Goal: Task Accomplishment & Management: Complete application form

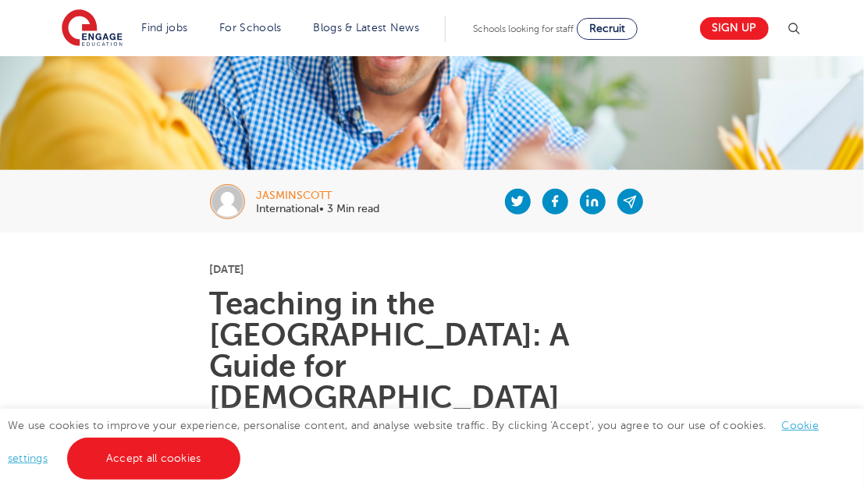
scroll to position [234, 0]
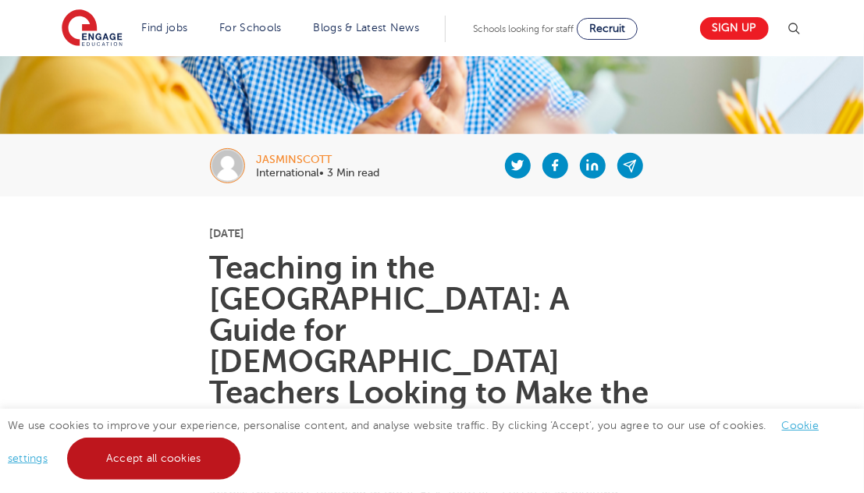
drag, startPoint x: 182, startPoint y: 448, endPoint x: 223, endPoint y: 449, distance: 41.4
click at [183, 448] on link "Accept all cookies" at bounding box center [153, 459] width 173 height 42
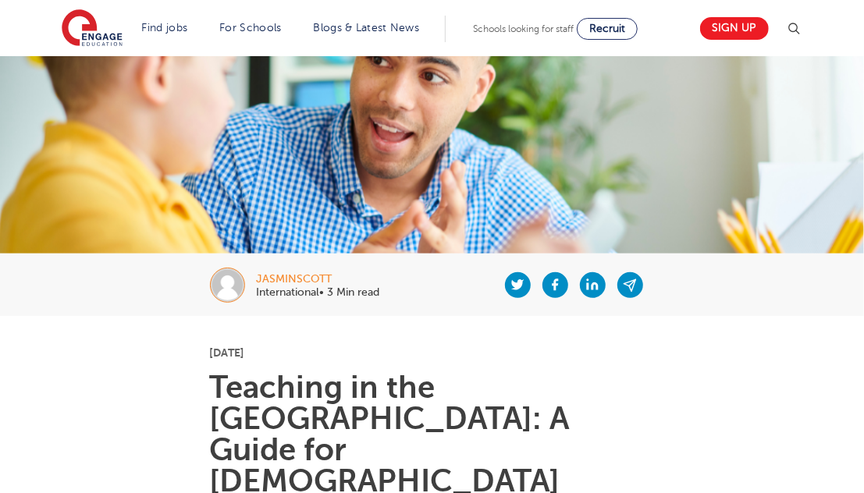
scroll to position [0, 0]
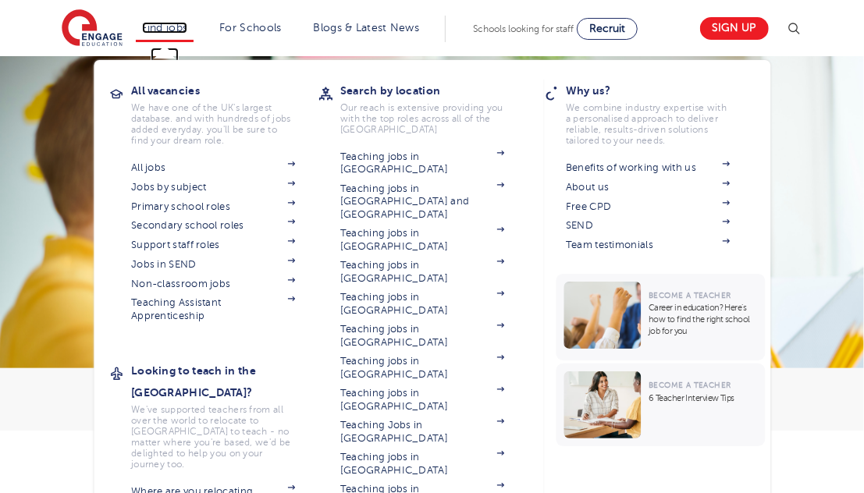
click at [161, 27] on link "Find jobs" at bounding box center [165, 28] width 46 height 12
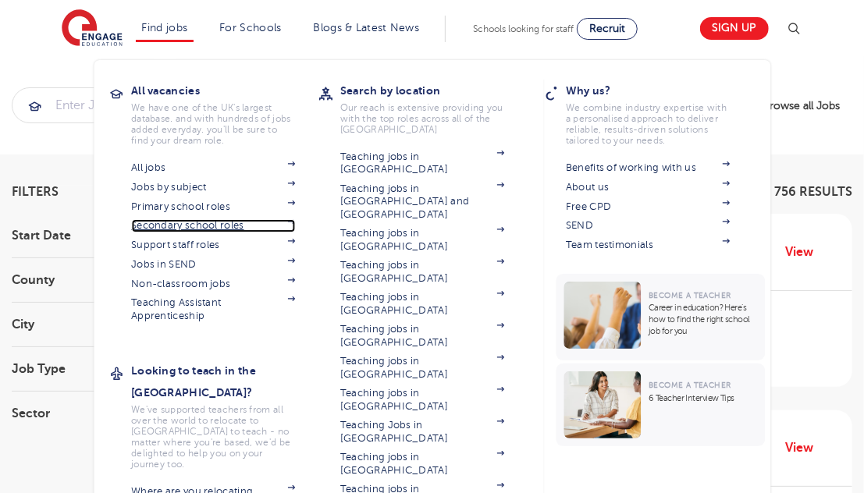
click at [212, 225] on link "Secondary school roles" at bounding box center [213, 225] width 164 height 12
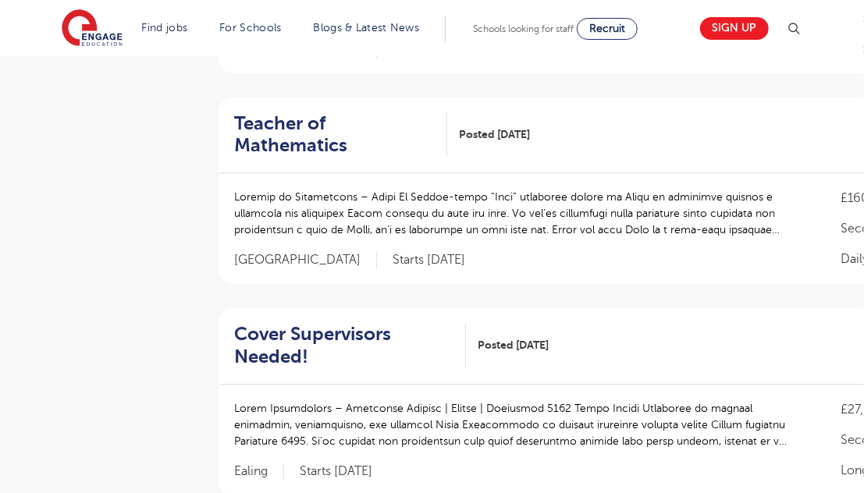
scroll to position [2106, 0]
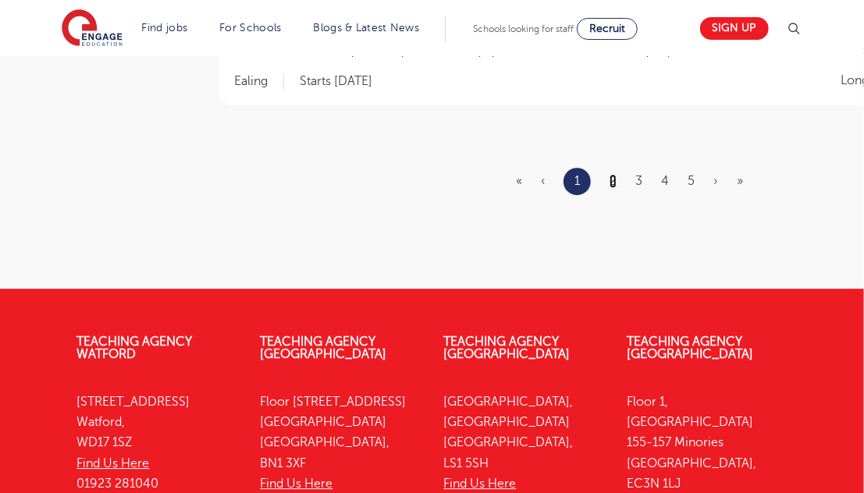
click at [613, 174] on link "2" at bounding box center [612, 181] width 7 height 14
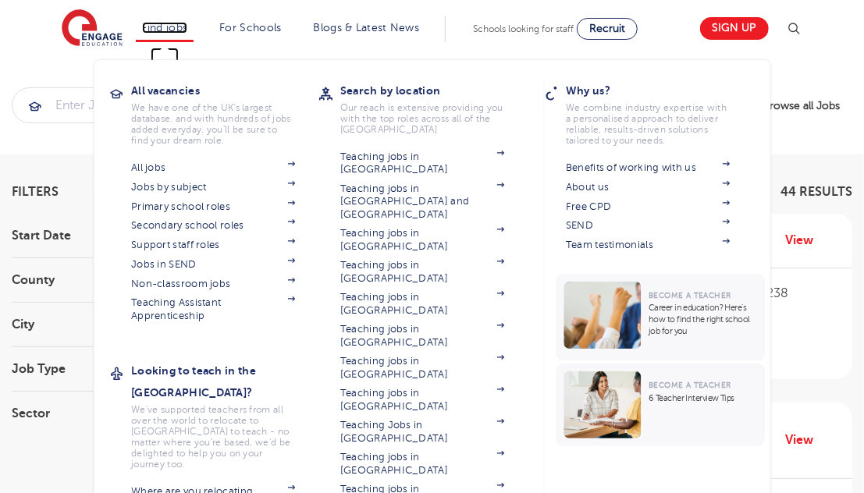
click at [168, 30] on link "Find jobs" at bounding box center [165, 28] width 46 height 12
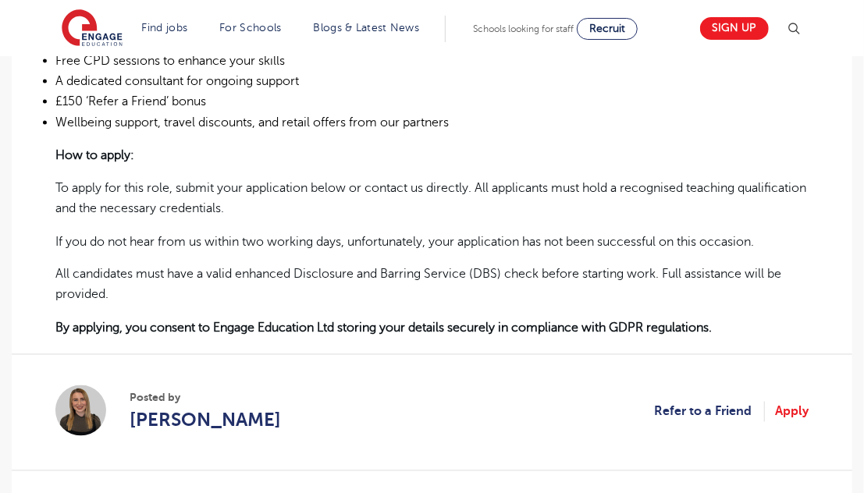
scroll to position [1163, 0]
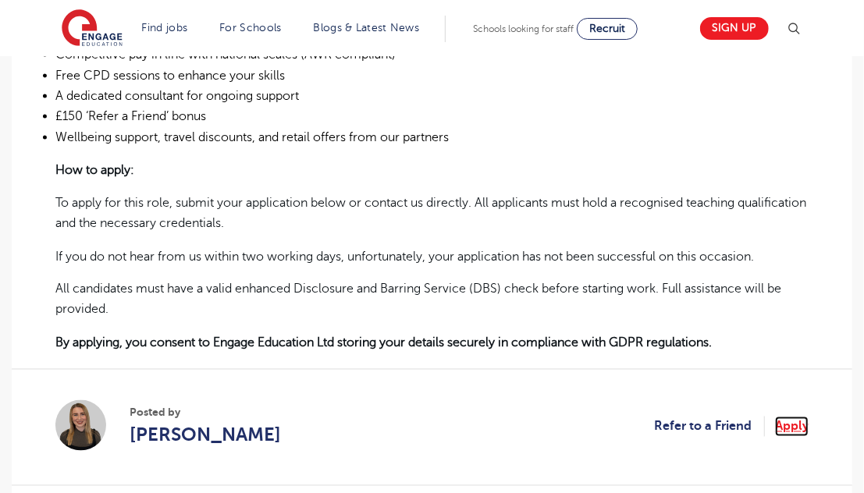
click at [802, 424] on link "Apply" at bounding box center [792, 427] width 34 height 20
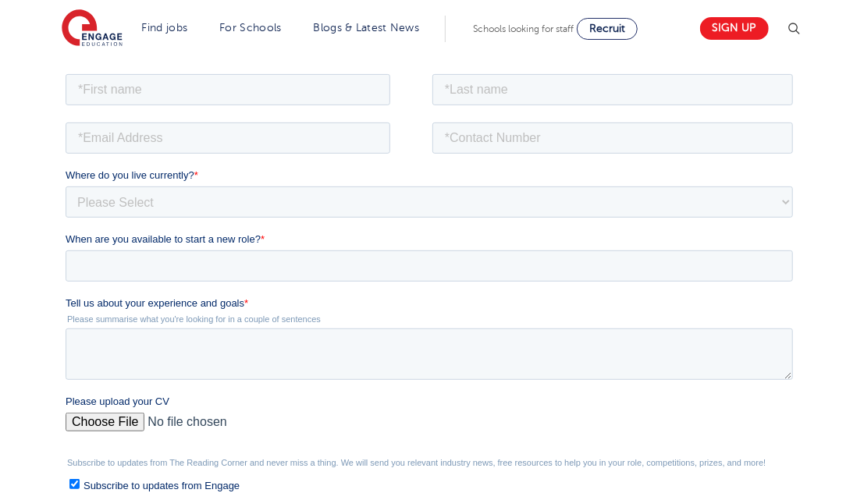
scroll to position [234, 0]
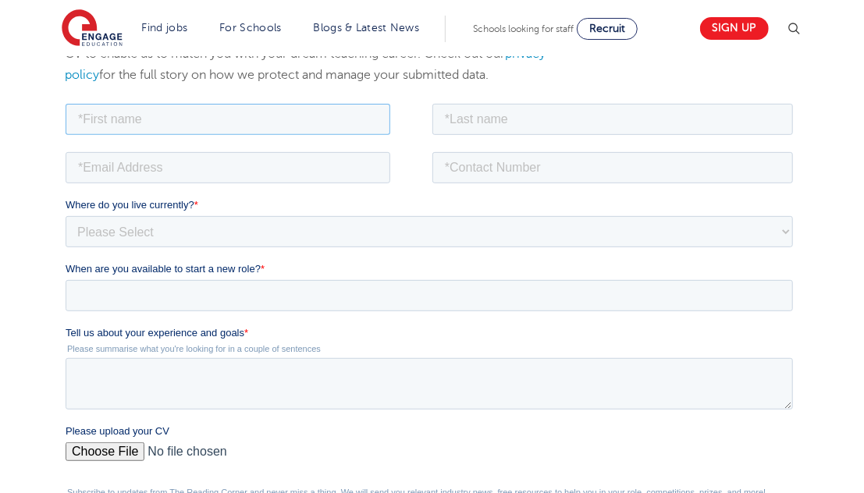
click at [123, 119] on input "text" at bounding box center [227, 118] width 325 height 31
type input "Mamta"
type input "Agarwal"
type input "mamta.krm@gmail.com"
type input "09797688444"
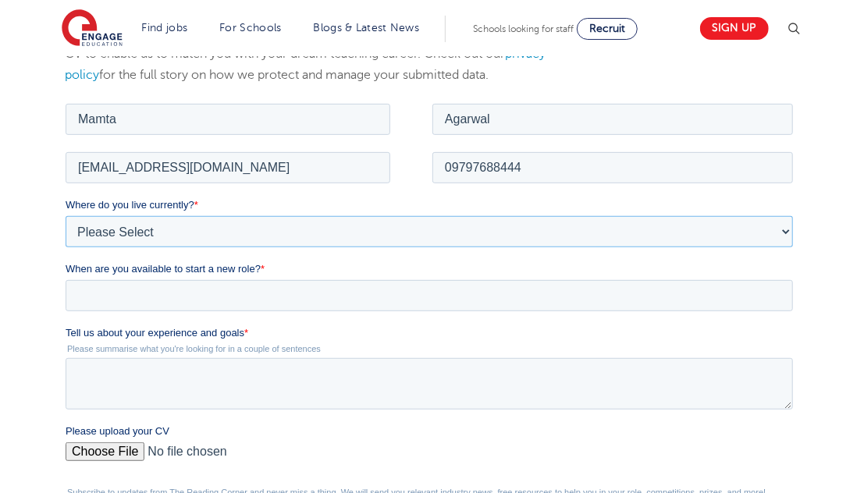
click at [225, 232] on select "Please Select UK Canada Ireland Australia New Zealand Europe USA South Africa J…" at bounding box center [428, 230] width 727 height 31
select select "USA"
click at [65, 215] on select "Please Select UK Canada Ireland Australia New Zealand Europe USA South Africa J…" at bounding box center [428, 230] width 727 height 31
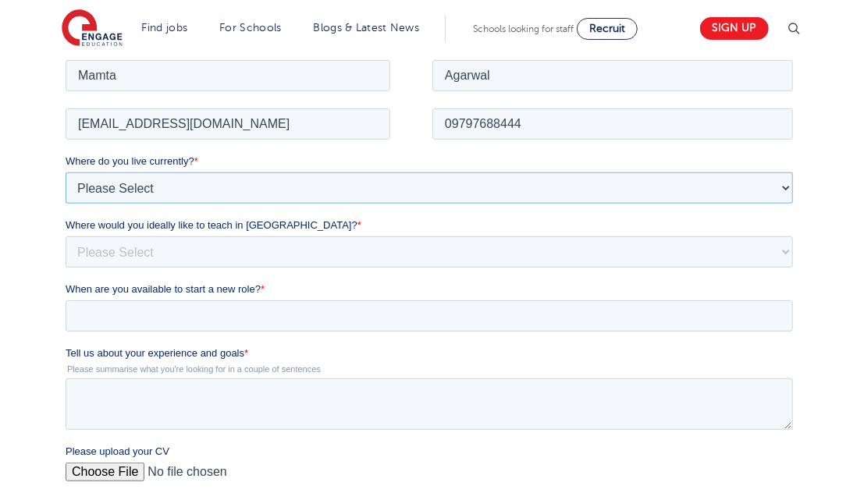
scroll to position [312, 0]
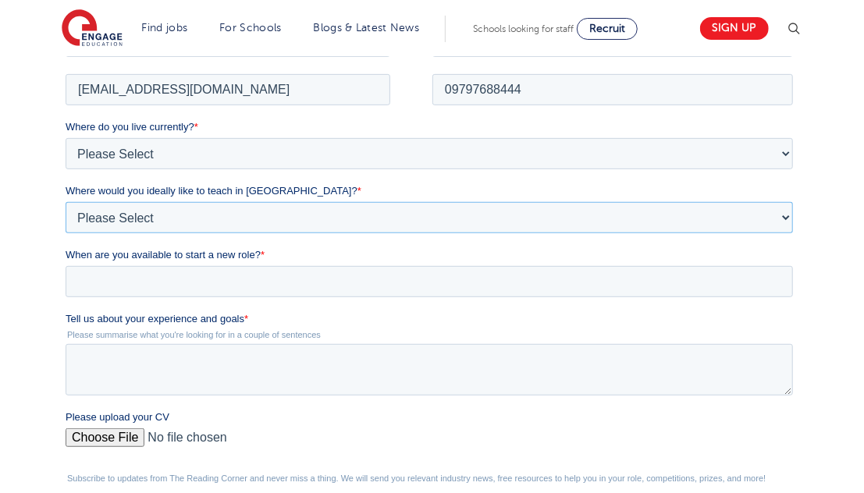
click at [193, 212] on select "Please Select I'm flexible! London Any city in England Greater London/Home Coun…" at bounding box center [428, 216] width 727 height 31
select select "Flexible"
click at [65, 201] on select "Please Select I'm flexible! London Any city in England Greater London/Home Coun…" at bounding box center [428, 216] width 727 height 31
click at [150, 282] on input "When are you available to start a new role? *" at bounding box center [428, 280] width 727 height 31
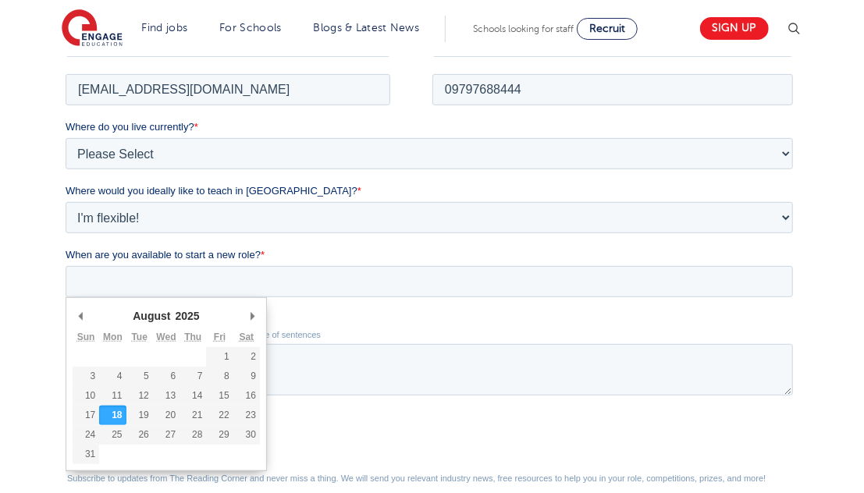
click at [198, 314] on select "1925 1926 1927 1928 1929 1930 1931 1932 1933 1934 1935 1936 1937 1938 1939 1940…" at bounding box center [192, 314] width 41 height 15
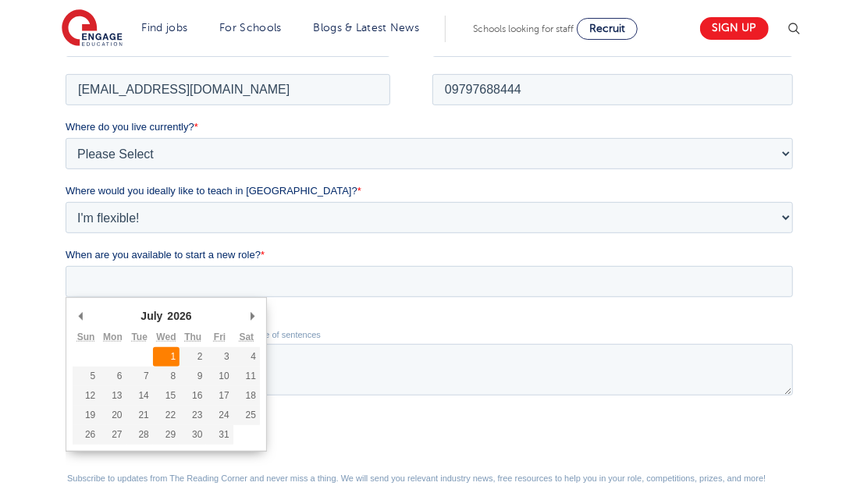
type div "2026-07-01"
type input "2026/07/01"
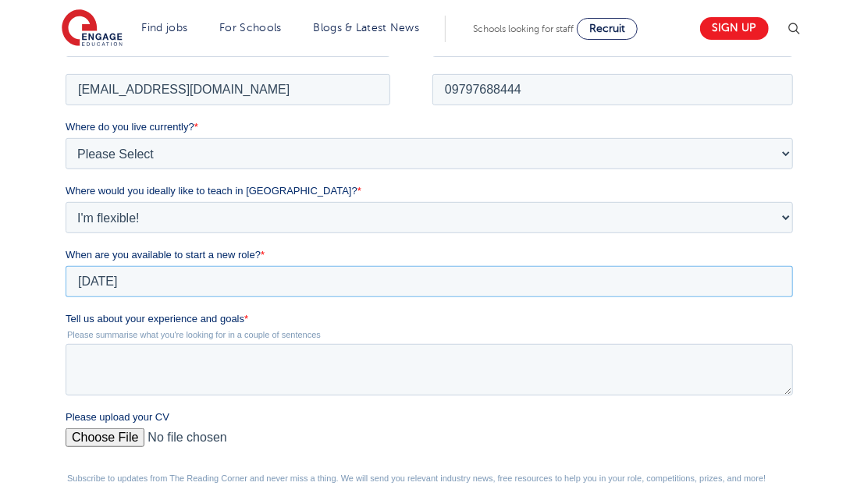
click at [162, 276] on input "2026/07/01" at bounding box center [428, 280] width 727 height 31
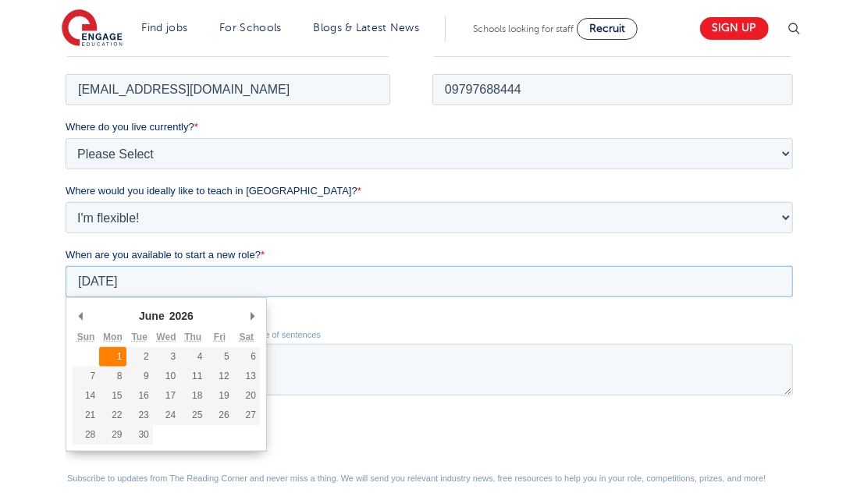
type div "2026-06-01"
type input "2026/06/01"
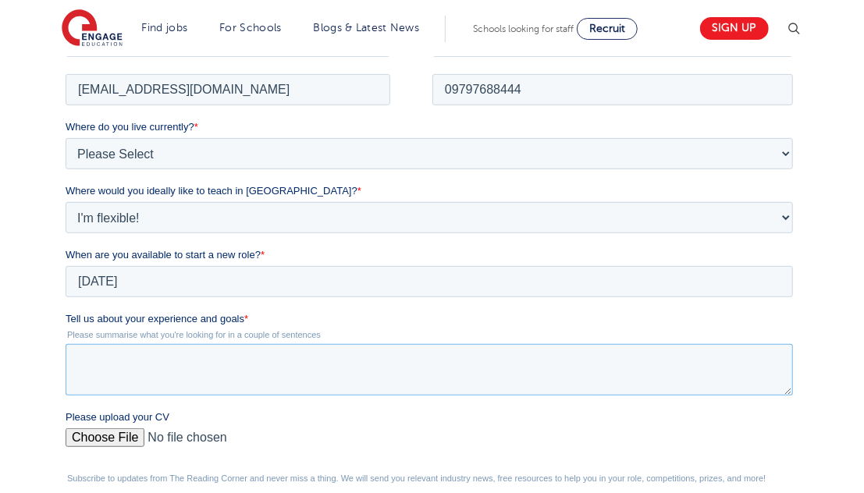
click at [130, 359] on textarea "Tell us about your experience and goals *" at bounding box center [428, 368] width 727 height 51
type textarea "i"
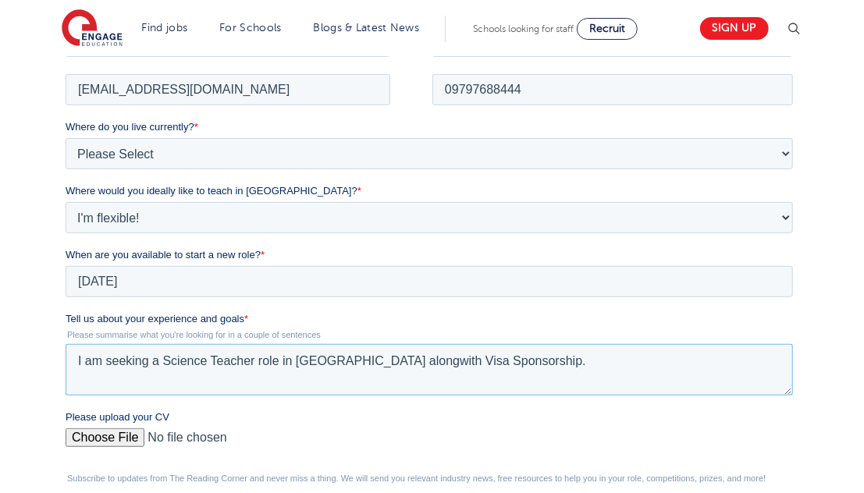
type textarea "I am seeking a Science Teacher role in UK alongwith Visa Sponsorship."
click at [120, 436] on input "Please upload your CV" at bounding box center [428, 442] width 727 height 31
type input "C:\fakepath\UK MAMTA_AGARWAL_CV.pdf"
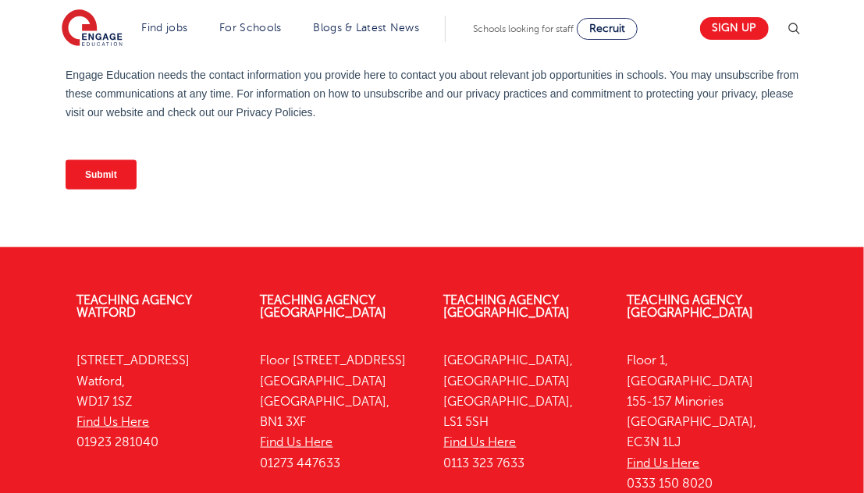
click at [119, 179] on input "Submit" at bounding box center [100, 175] width 71 height 30
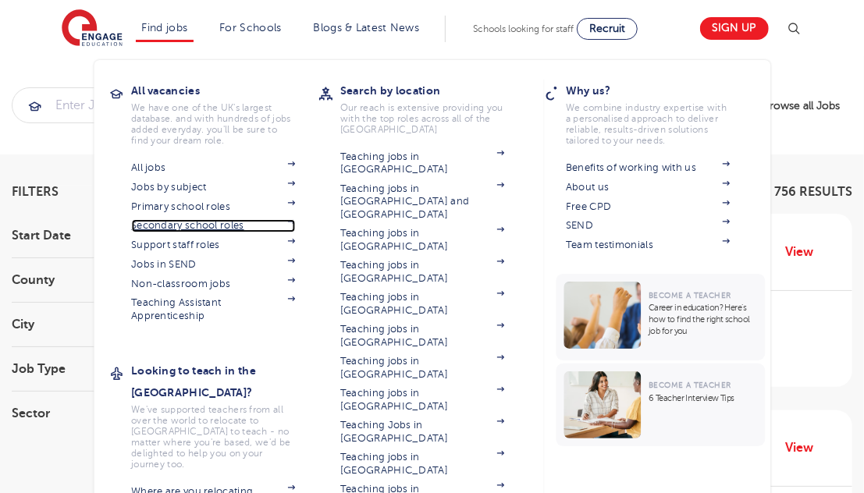
click at [193, 225] on link "Secondary school roles" at bounding box center [213, 225] width 164 height 12
